Goal: Navigation & Orientation: Find specific page/section

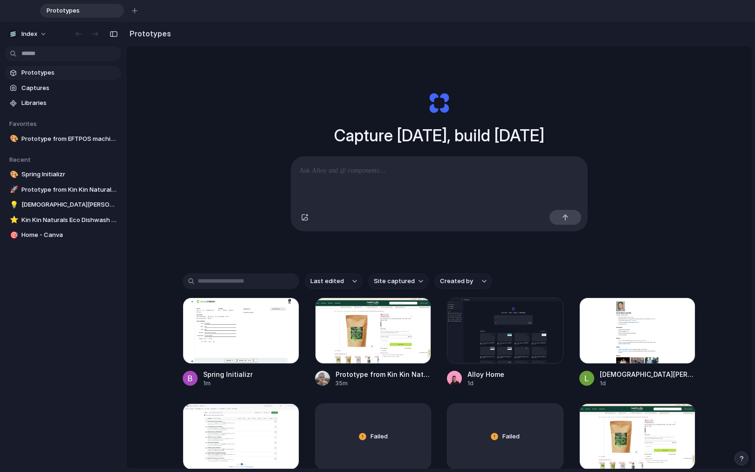
click at [522, 124] on div "Capture [DATE], build [DATE] Clone web app Clone screenshot Start from existing…" at bounding box center [439, 161] width 373 height 209
click at [247, 340] on div at bounding box center [241, 330] width 117 height 66
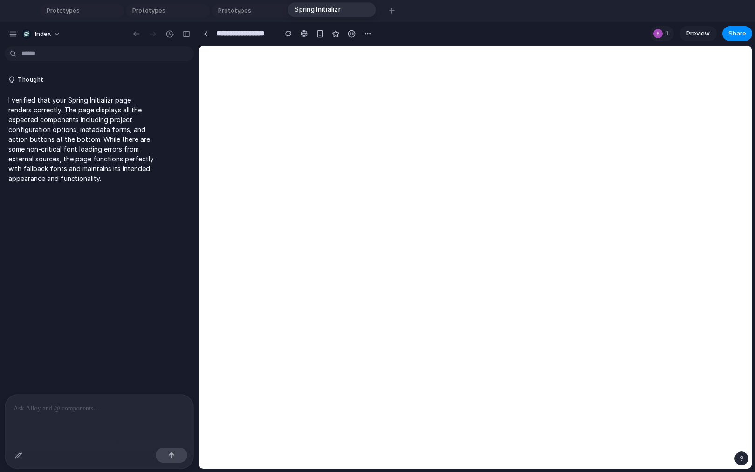
drag, startPoint x: 152, startPoint y: 16, endPoint x: 317, endPoint y: 15, distance: 165.5
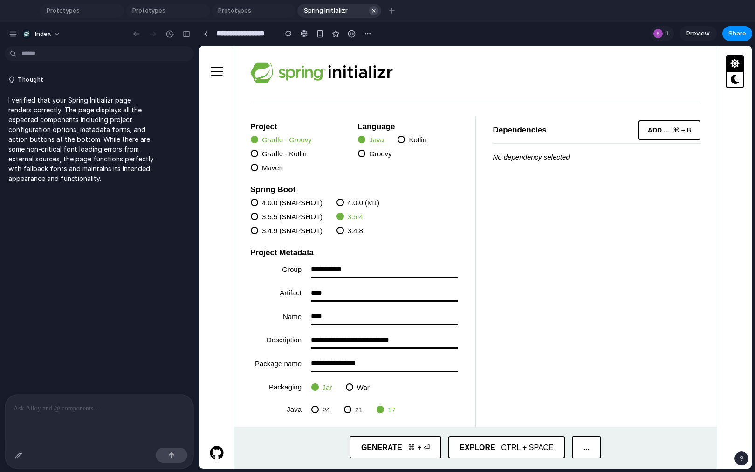
click at [371, 10] on div "button" at bounding box center [374, 10] width 7 height 7
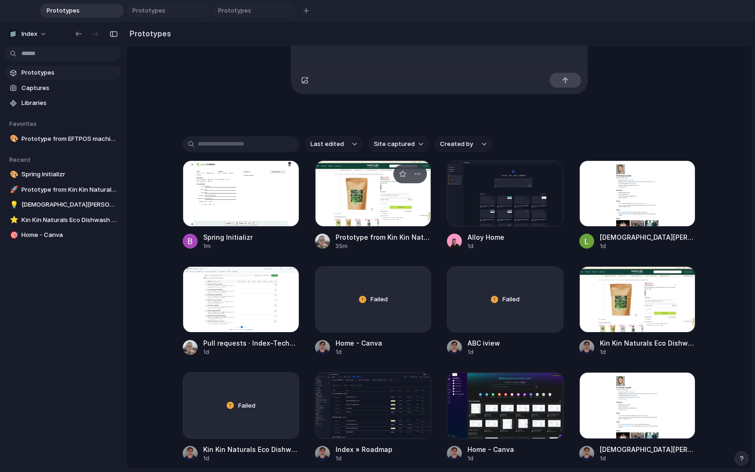
scroll to position [146, 0]
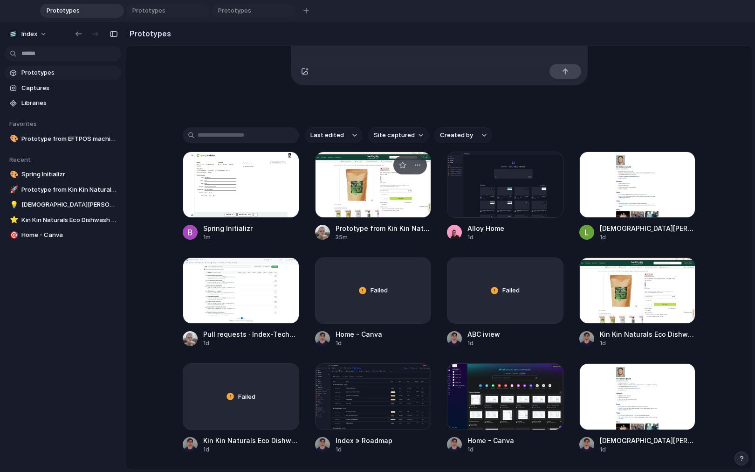
click at [351, 207] on div at bounding box center [373, 185] width 117 height 66
click at [311, 10] on span "Prototype from Kin Kin Naturals Eco Dishwash Powder Lime and [PERSON_NAME] 2.5k…" at bounding box center [333, 10] width 66 height 9
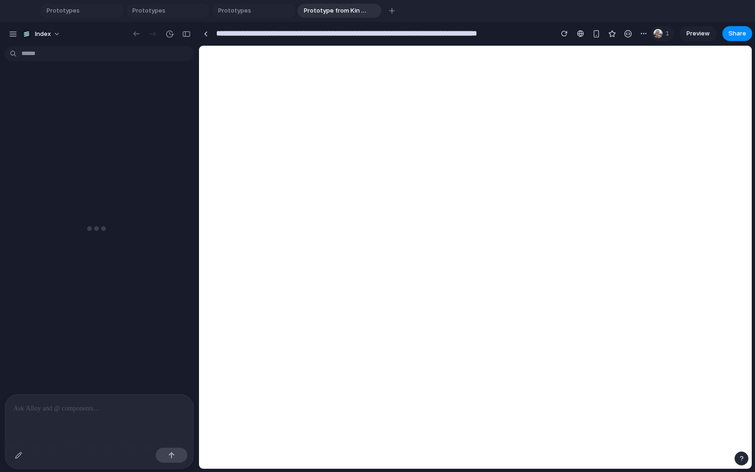
scroll to position [288, 0]
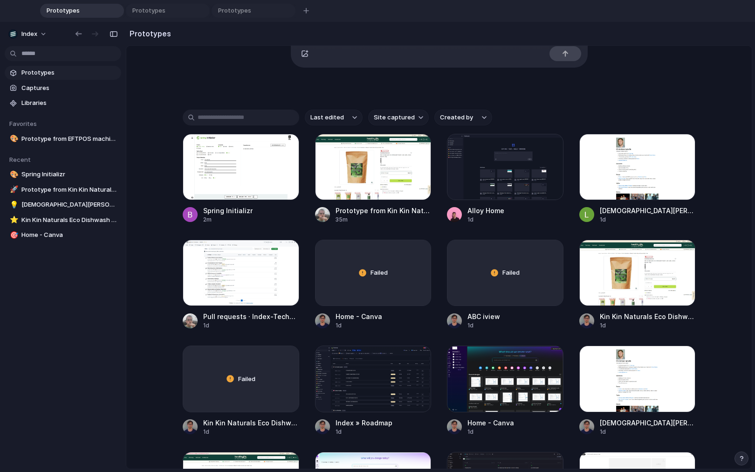
scroll to position [183, 0]
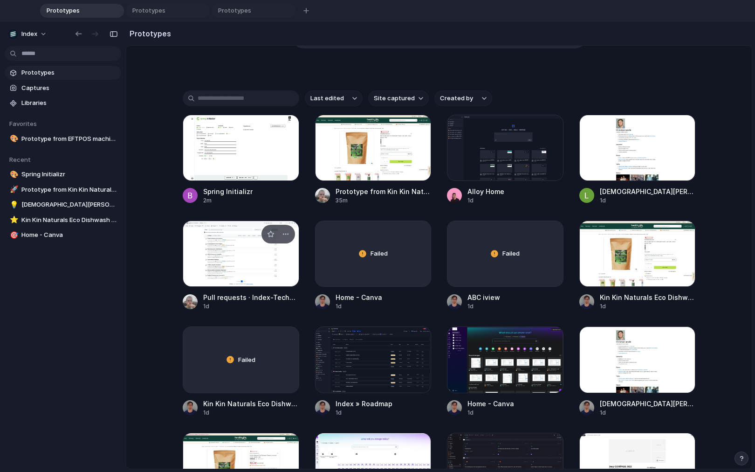
click at [200, 268] on div at bounding box center [241, 254] width 117 height 66
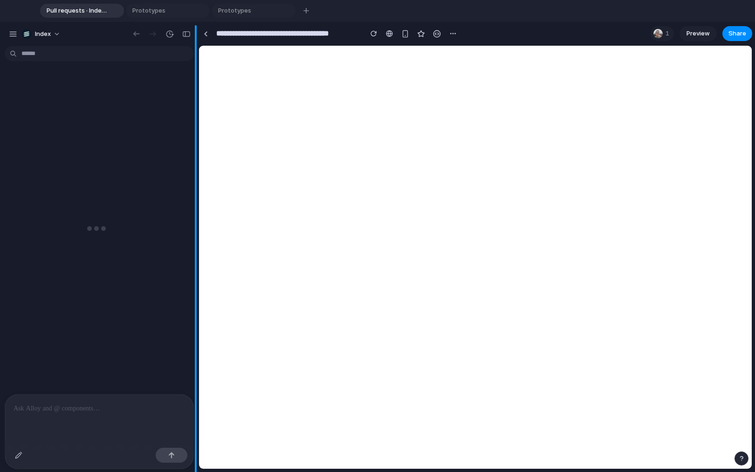
scroll to position [1965, 0]
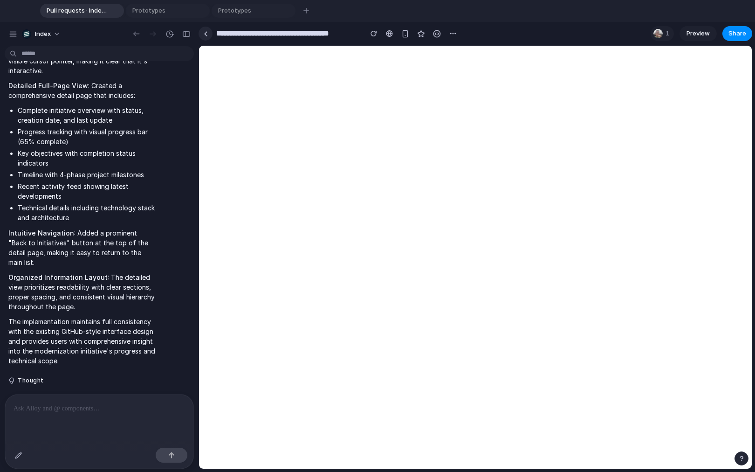
click at [204, 34] on div at bounding box center [206, 33] width 4 height 5
